Goal: Task Accomplishment & Management: Use online tool/utility

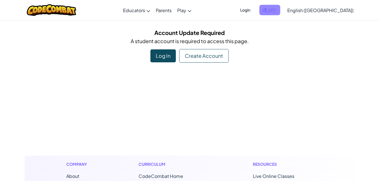
click at [280, 9] on span "Sign Up" at bounding box center [269, 10] width 21 height 10
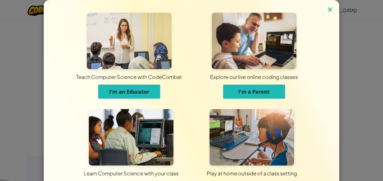
click at [330, 6] on img at bounding box center [329, 10] width 7 height 8
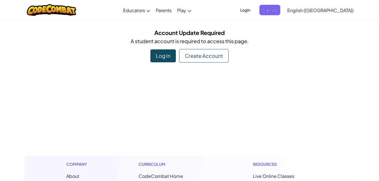
click at [173, 55] on div "Log In" at bounding box center [162, 55] width 25 height 13
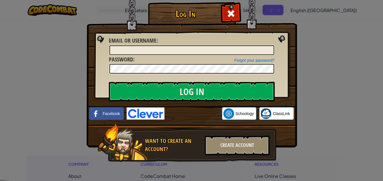
click at [144, 111] on img at bounding box center [146, 113] width 38 height 12
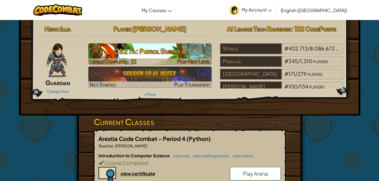
drag, startPoint x: 179, startPoint y: 69, endPoint x: 170, endPoint y: 60, distance: 12.8
click at [170, 60] on div at bounding box center [149, 61] width 123 height 6
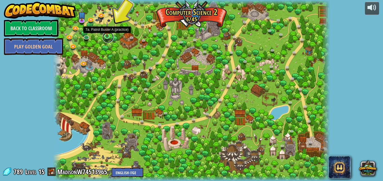
click at [107, 38] on link at bounding box center [107, 37] width 11 height 11
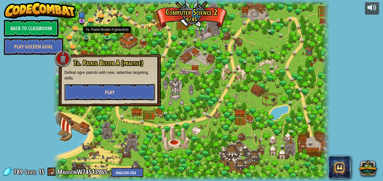
click at [109, 89] on span "Play" at bounding box center [110, 92] width 10 height 7
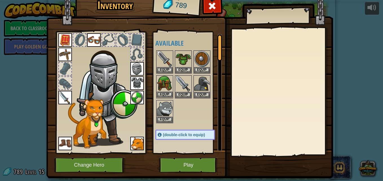
drag, startPoint x: 109, startPoint y: 89, endPoint x: 167, endPoint y: 97, distance: 58.1
click at [167, 97] on div "Inventory 789 Available Equip Equip Equip Equip Equip Equip Equip Equip Equip E…" at bounding box center [191, 86] width 287 height 186
click at [201, 66] on img at bounding box center [202, 59] width 16 height 16
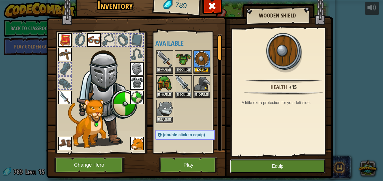
click at [249, 167] on button "Equip" at bounding box center [277, 166] width 95 height 14
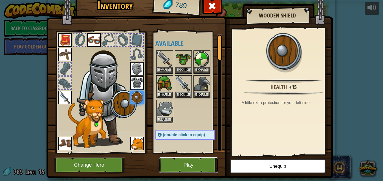
click at [195, 163] on button "Play" at bounding box center [188, 165] width 59 height 16
